Goal: Task Accomplishment & Management: Use online tool/utility

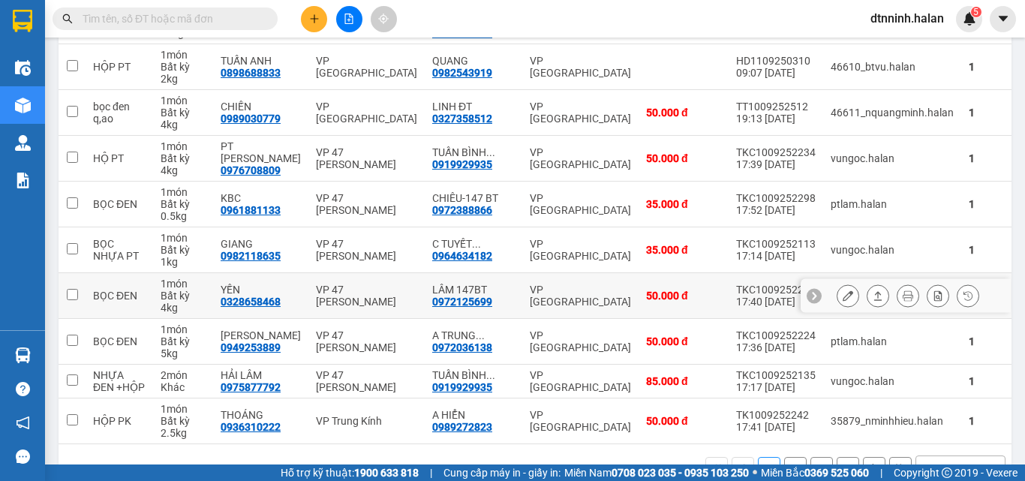
scroll to position [300, 0]
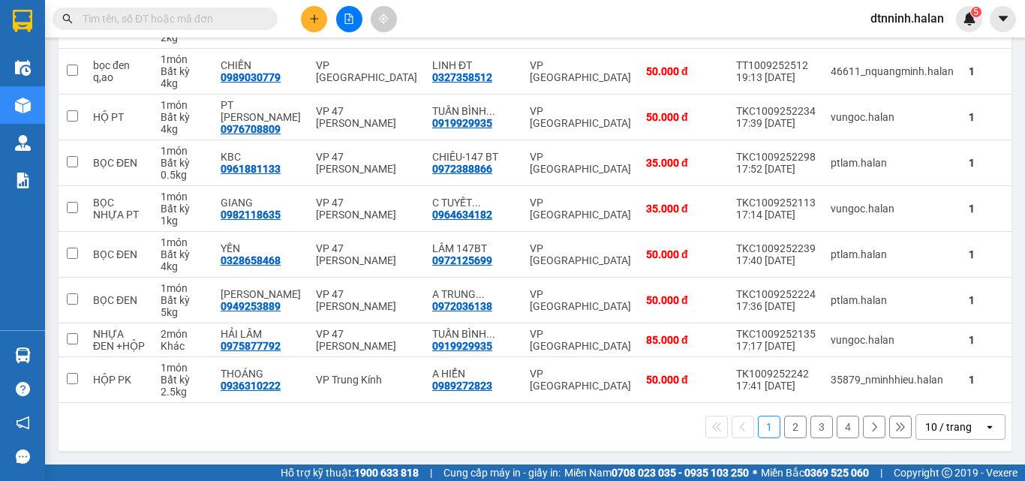
click at [787, 424] on button "2" at bounding box center [795, 427] width 23 height 23
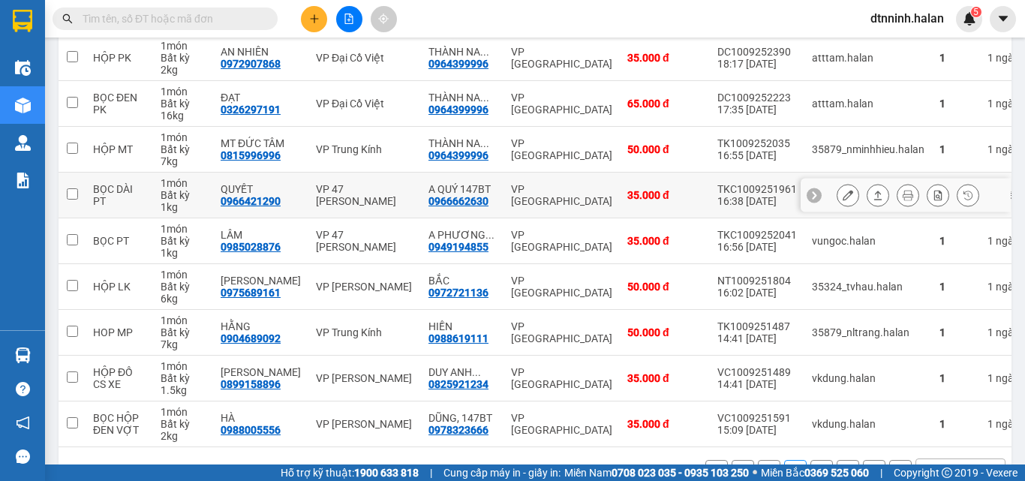
scroll to position [237, 0]
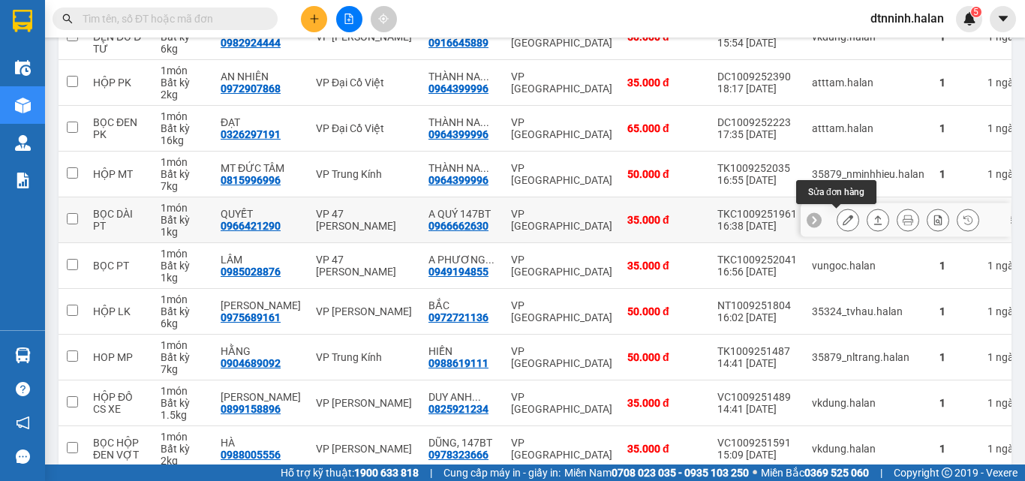
click at [843, 222] on icon at bounding box center [848, 220] width 11 height 11
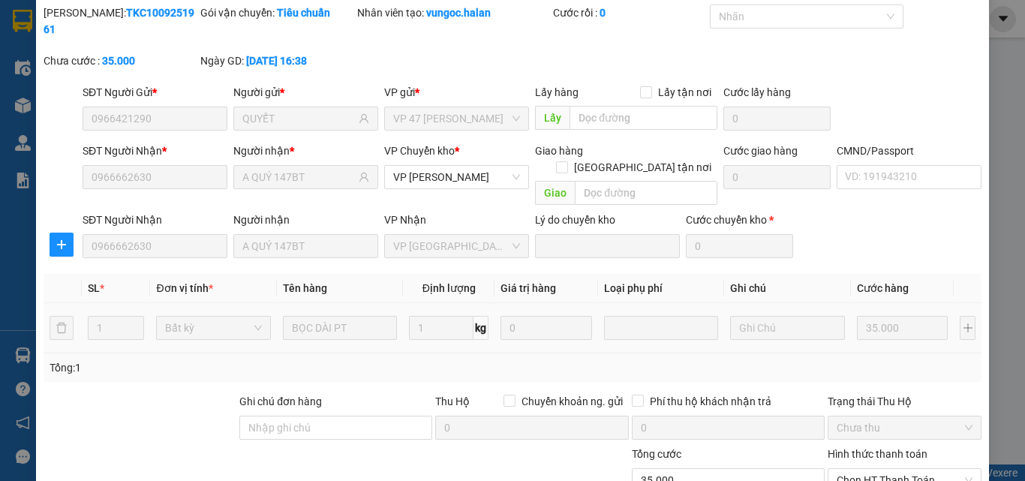
type input "0966421290"
type input "QUYẾT"
type input "0966662630"
type input "A QUÝ 147BT"
type input "35.000"
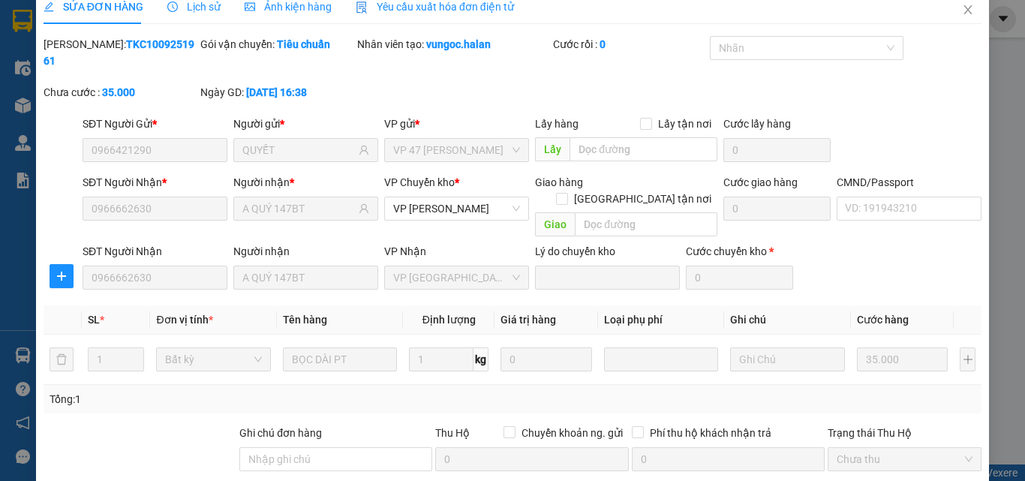
scroll to position [158, 0]
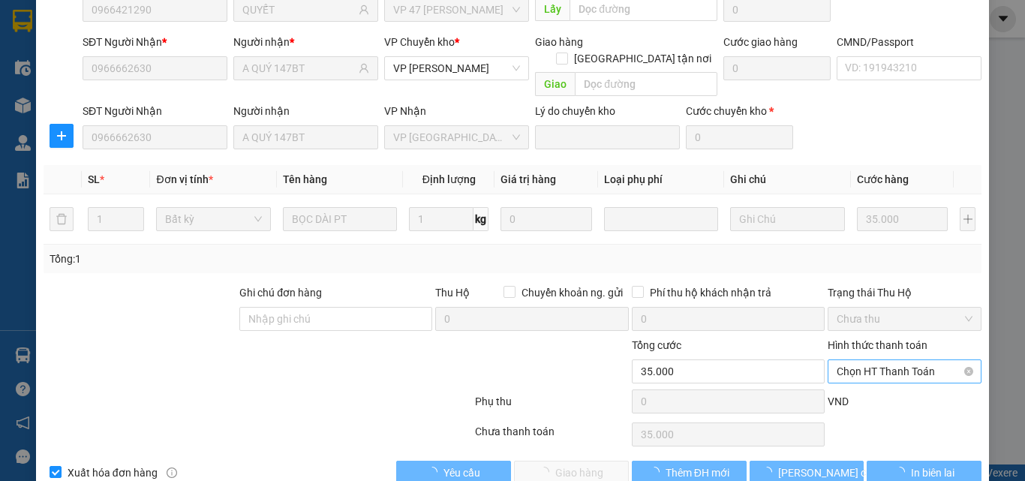
click at [867, 360] on span "Chọn HT Thanh Toán" at bounding box center [905, 371] width 136 height 23
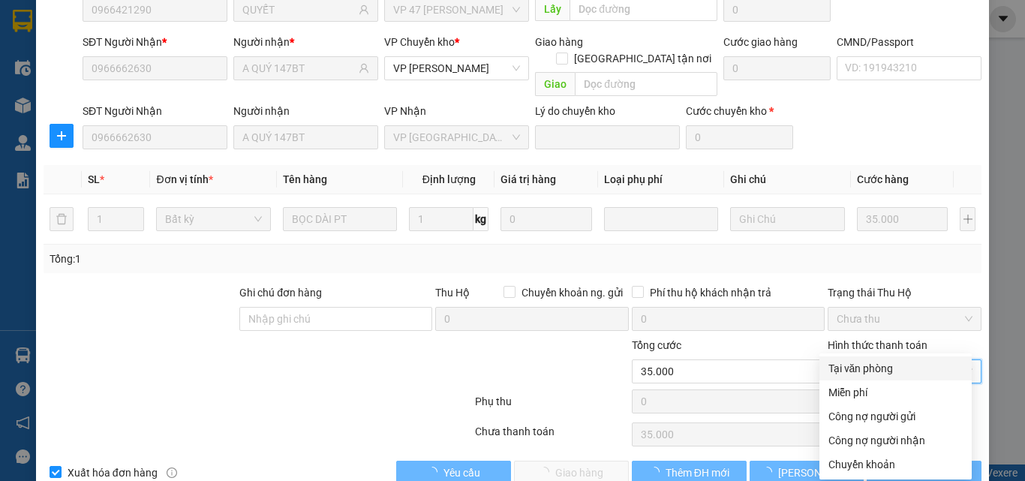
click at [870, 364] on div "Tại văn phòng" at bounding box center [895, 368] width 134 height 17
type input "0"
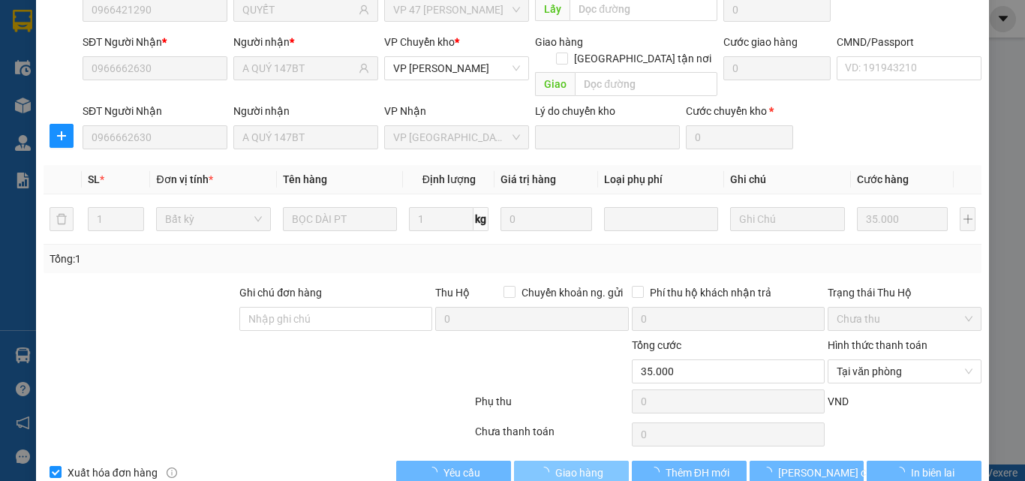
click at [599, 455] on button "Giao hàng" at bounding box center [571, 473] width 115 height 24
click at [575, 455] on span "Giao hàng" at bounding box center [579, 472] width 48 height 17
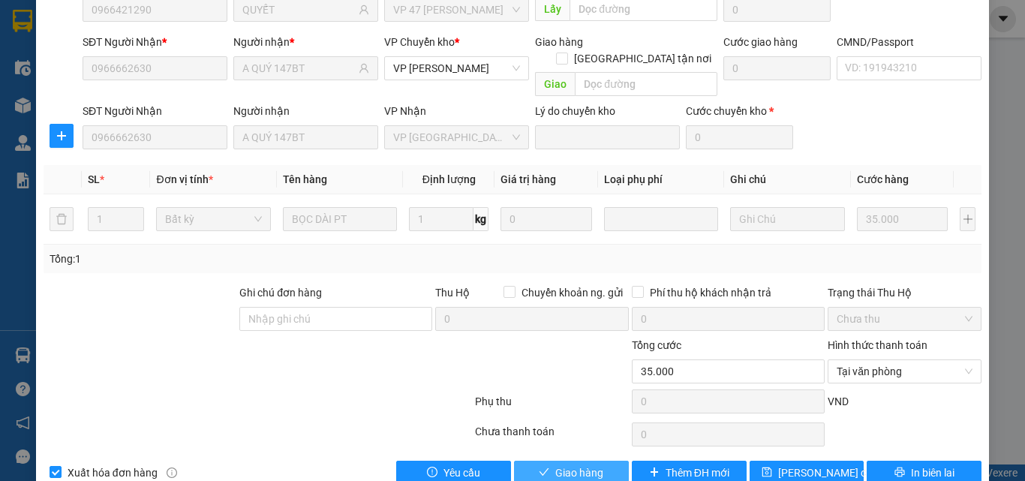
click at [584, 455] on span "Giao hàng" at bounding box center [579, 472] width 48 height 17
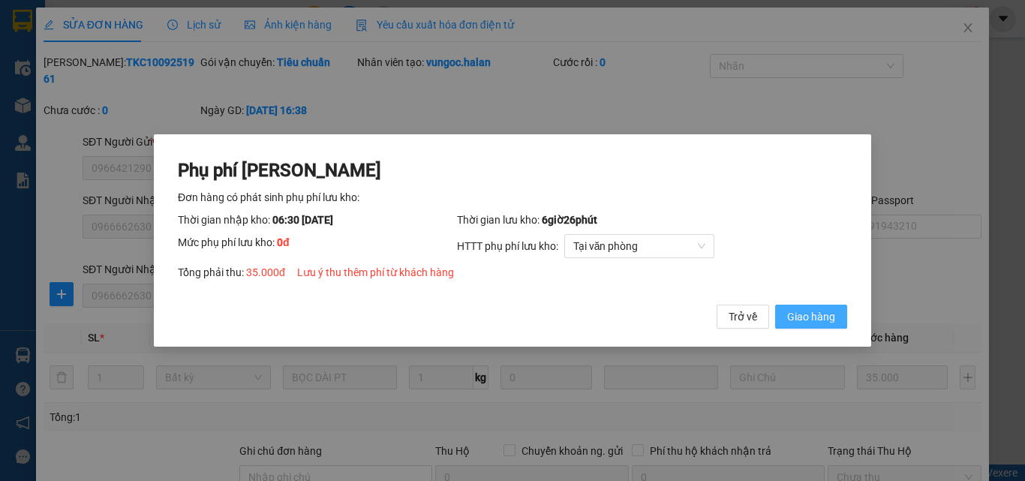
click at [841, 320] on button "Giao hàng" at bounding box center [811, 317] width 72 height 24
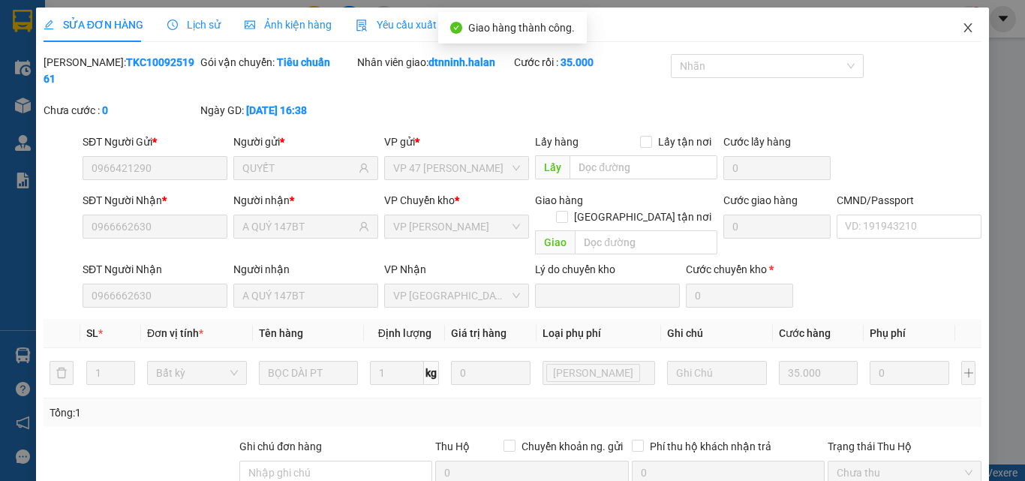
click at [964, 29] on span "Close" at bounding box center [968, 29] width 42 height 42
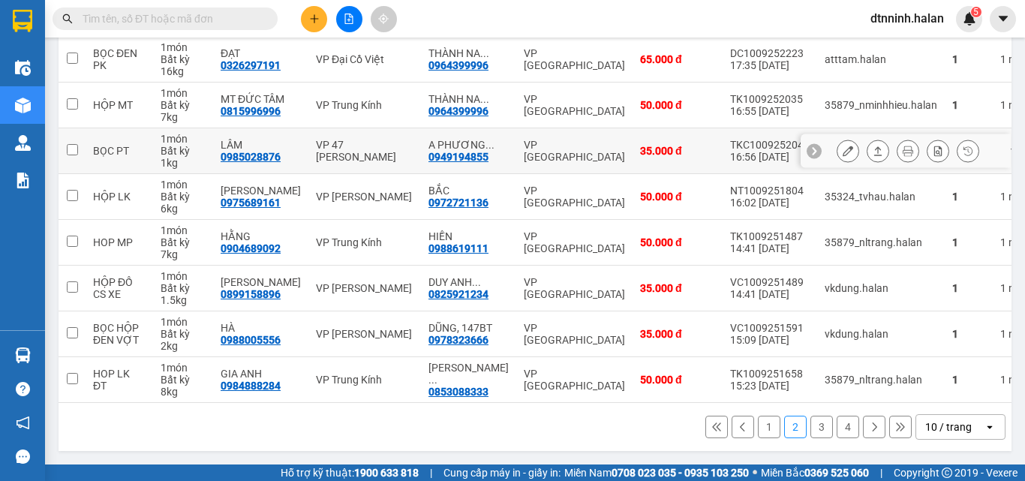
scroll to position [312, 0]
click at [837, 425] on button "4" at bounding box center [848, 427] width 23 height 23
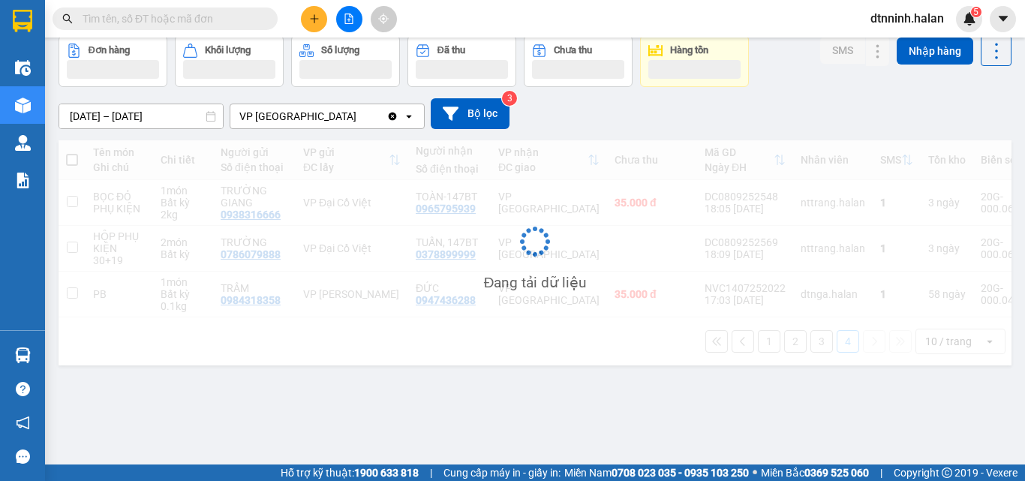
scroll to position [69, 0]
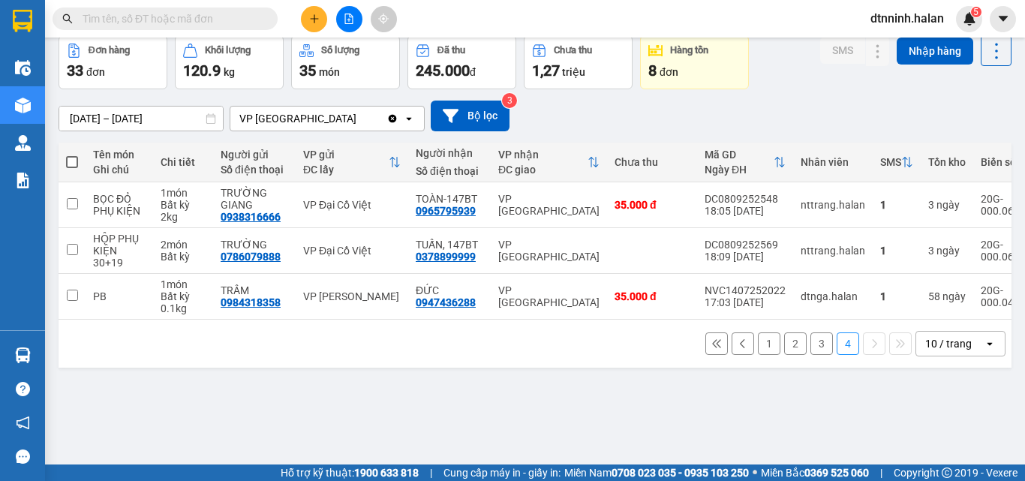
click at [816, 353] on button "3" at bounding box center [821, 343] width 23 height 23
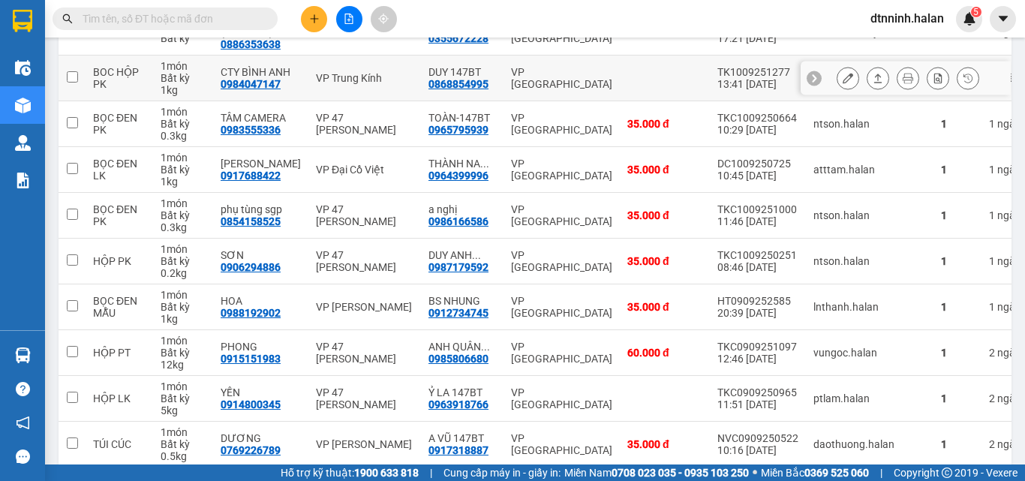
scroll to position [312, 0]
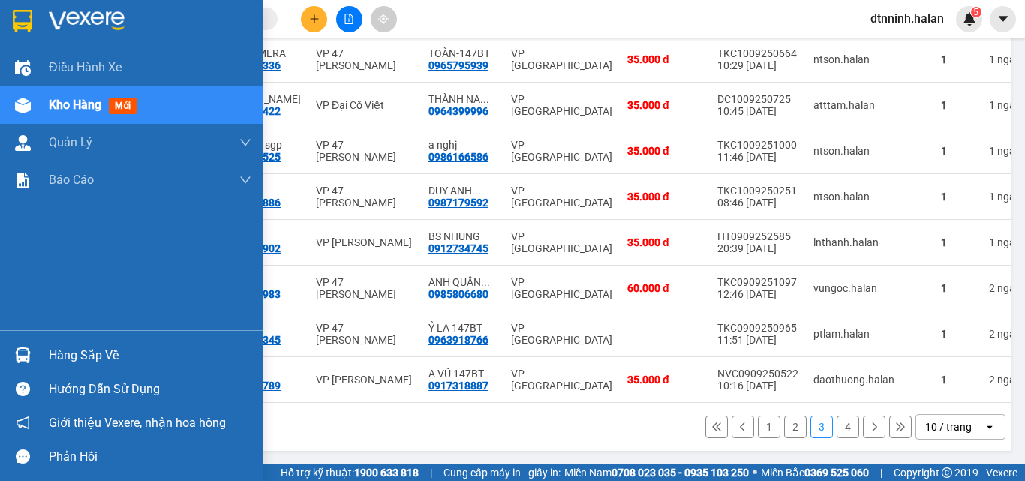
click at [50, 358] on div "Hàng sắp về" at bounding box center [150, 355] width 203 height 23
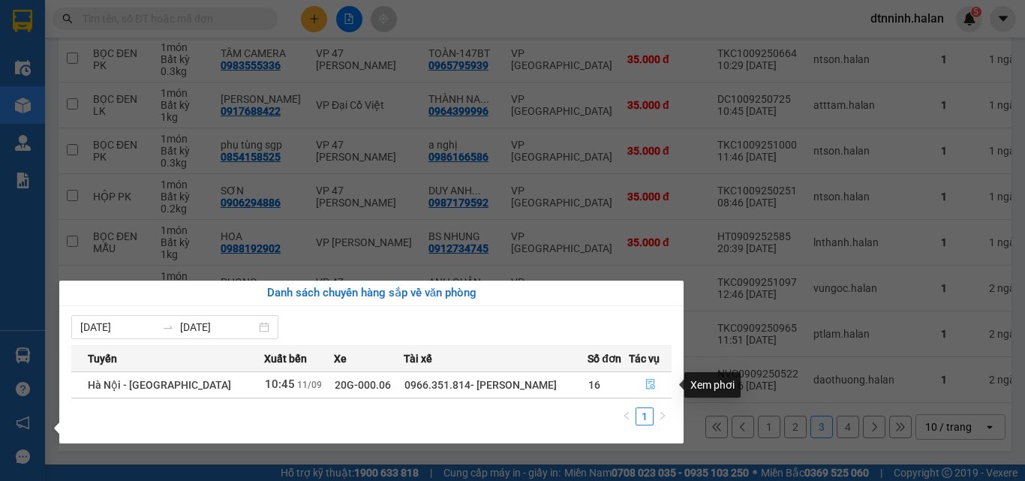
click at [646, 387] on icon "file-done" at bounding box center [650, 384] width 11 height 11
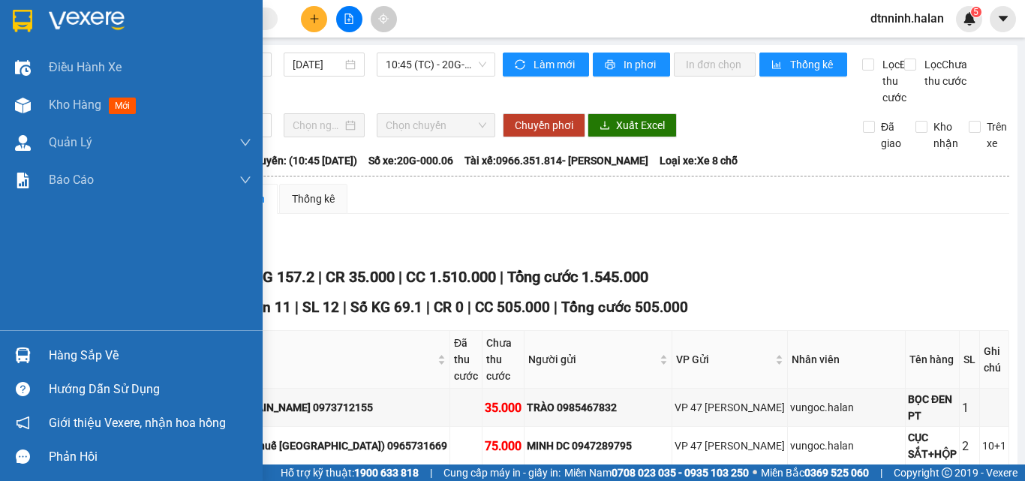
click at [77, 371] on div "Hàng sắp về" at bounding box center [131, 355] width 263 height 34
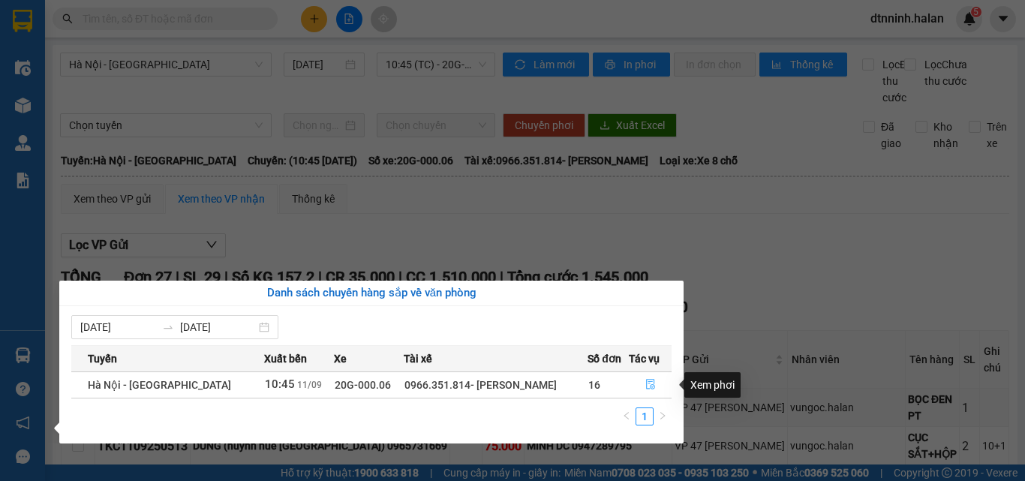
click at [645, 389] on icon "file-done" at bounding box center [650, 384] width 11 height 11
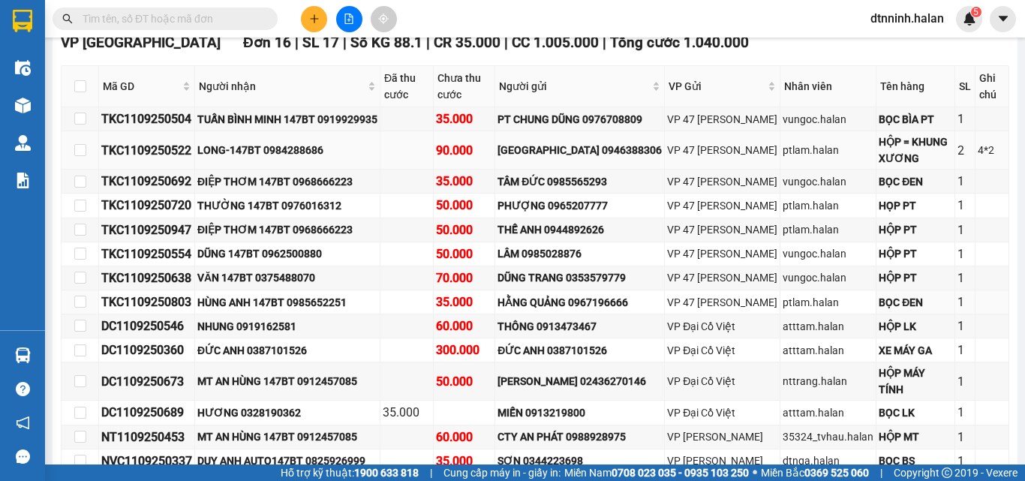
scroll to position [524, 0]
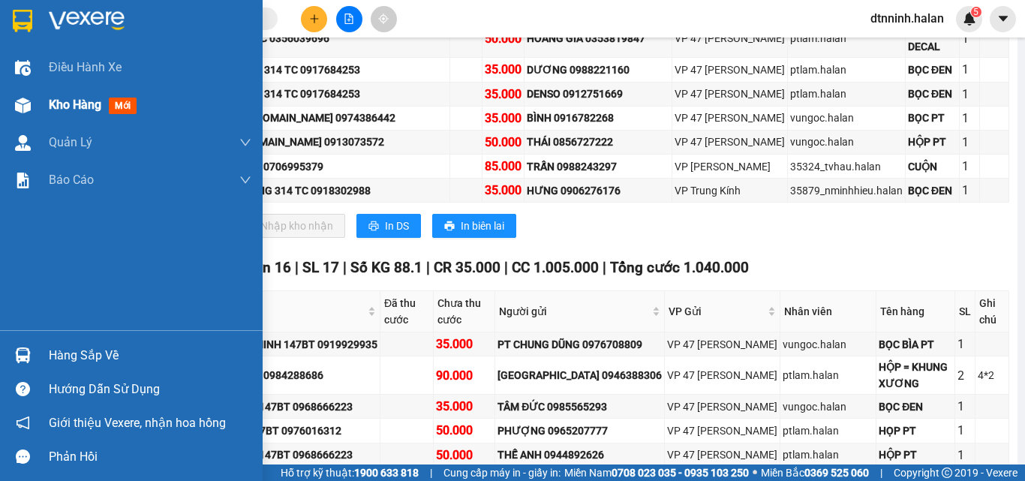
click at [60, 106] on span "Kho hàng" at bounding box center [75, 105] width 53 height 14
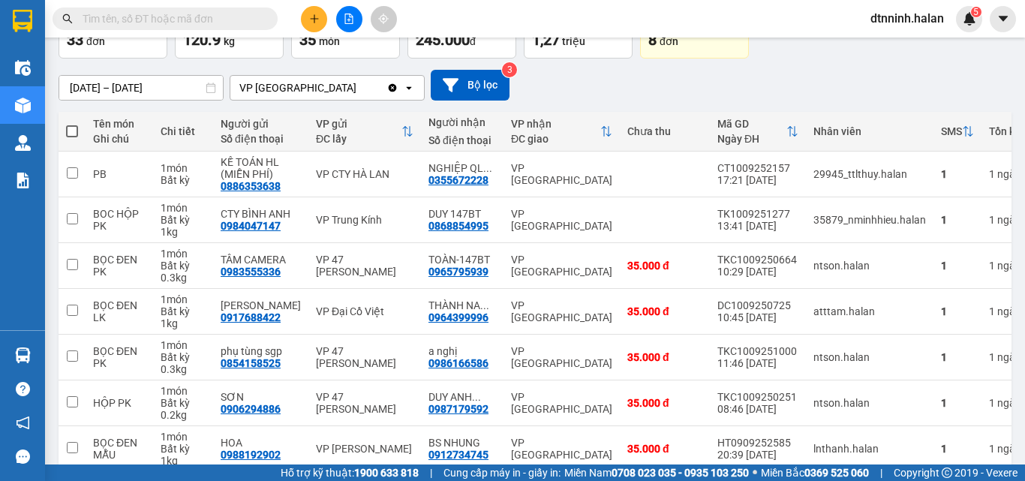
scroll to position [75, 0]
